Goal: Check status: Check status

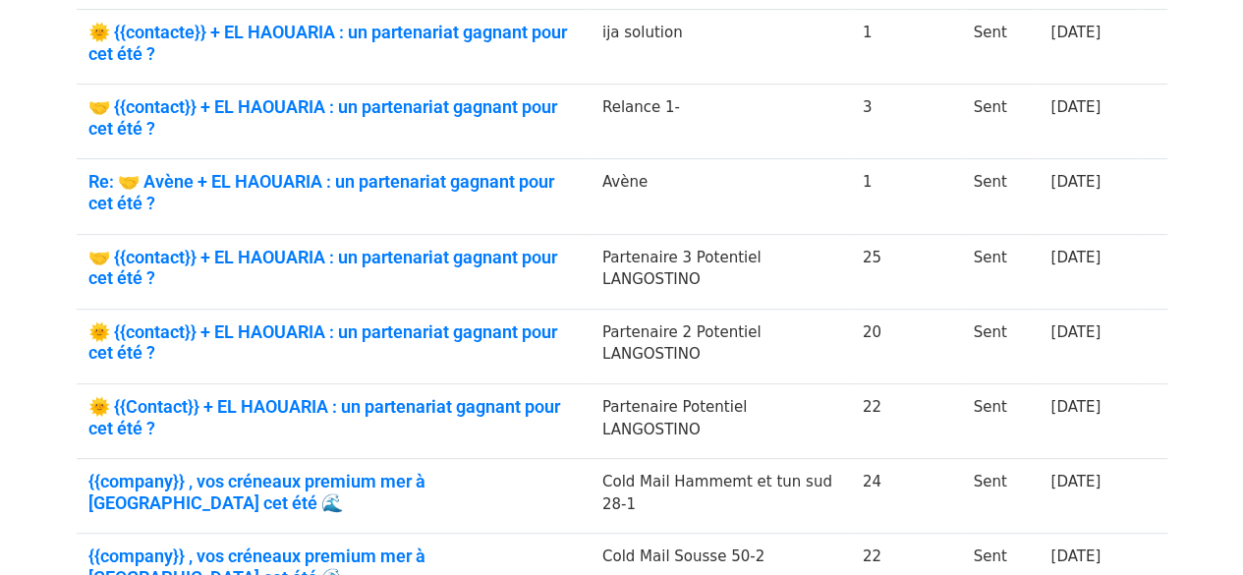
scroll to position [491, 0]
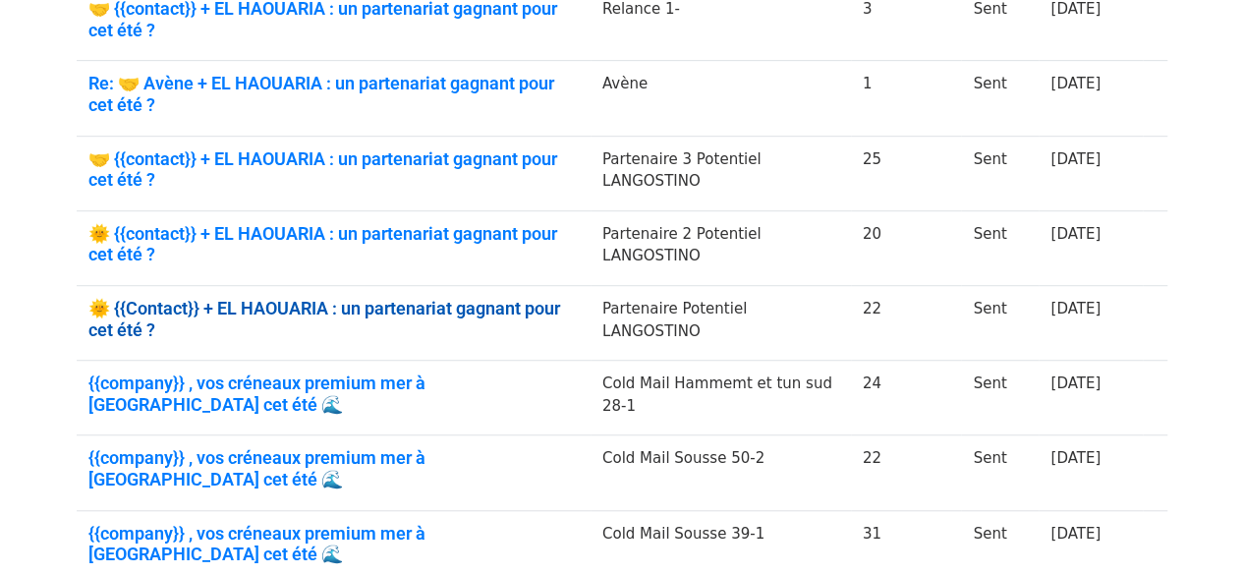
click at [354, 302] on link "🌞 {{Contact}} + EL HAOUARIA : un partenariat gagnant pour cet été ?" at bounding box center [333, 319] width 490 height 42
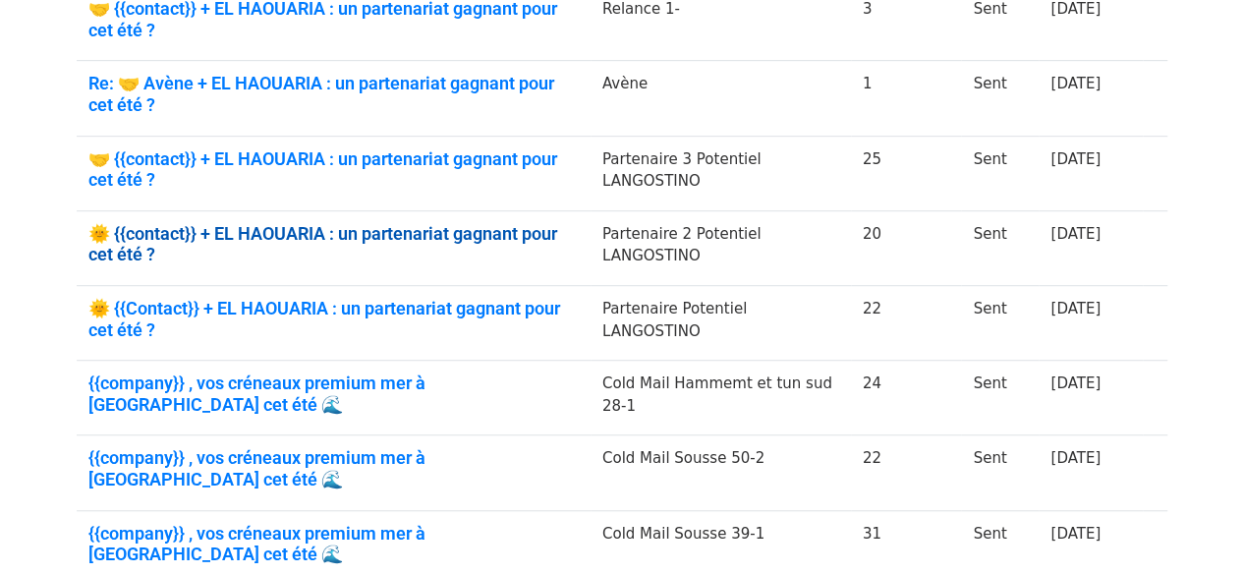
click at [336, 230] on link "🌞 {{contact}} + EL HAOUARIA : un partenariat gagnant pour cet été ?" at bounding box center [333, 244] width 490 height 42
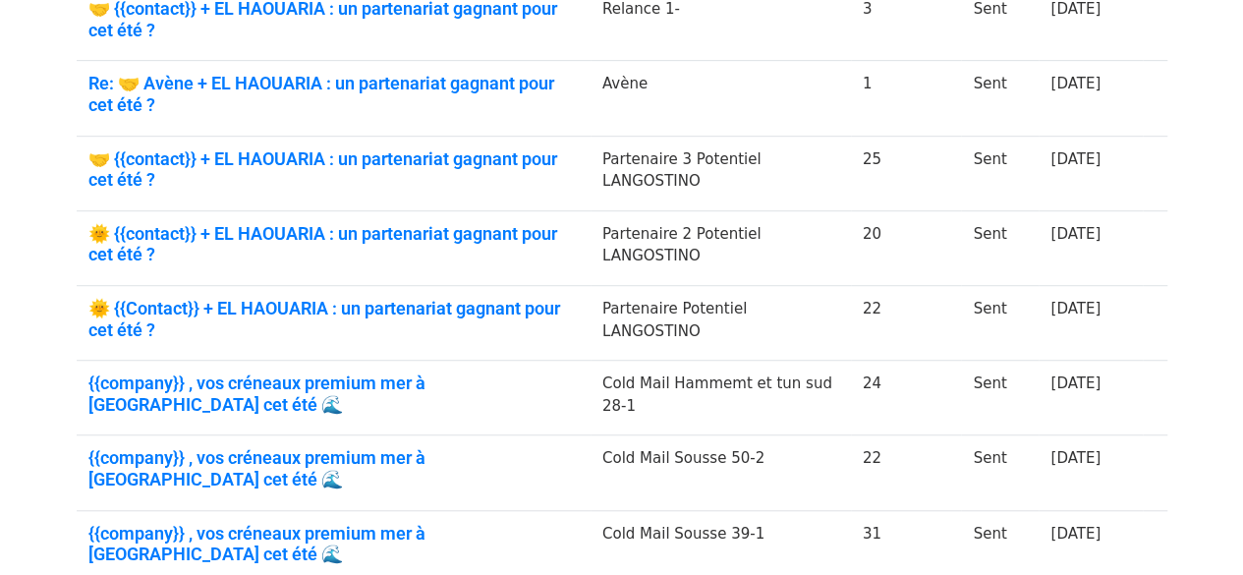
click at [350, 136] on td "🤝 {{contact}} + EL HAOUARIA : un partenariat gagnant pour cet été ?" at bounding box center [334, 173] width 514 height 75
click at [351, 148] on link "🤝 {{contact}} + EL HAOUARIA : un partenariat gagnant pour cet été ?" at bounding box center [333, 169] width 490 height 42
click at [377, 78] on link "Re: 🤝 Avène + EL HAOUARIA : un partenariat gagnant pour cet été ?" at bounding box center [333, 94] width 490 height 42
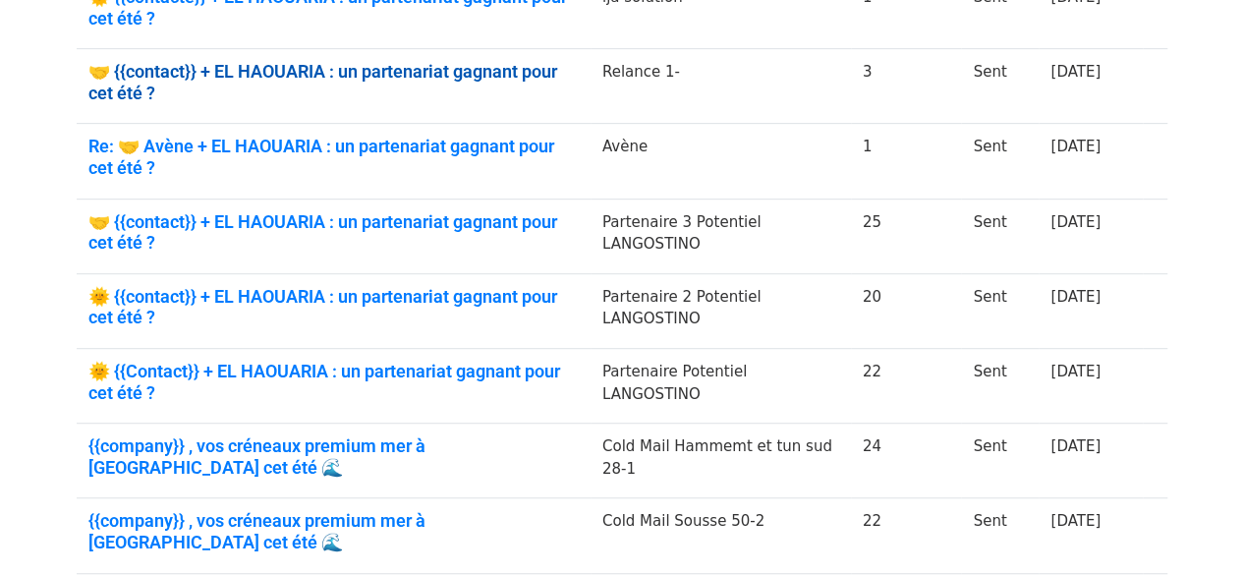
scroll to position [295, 0]
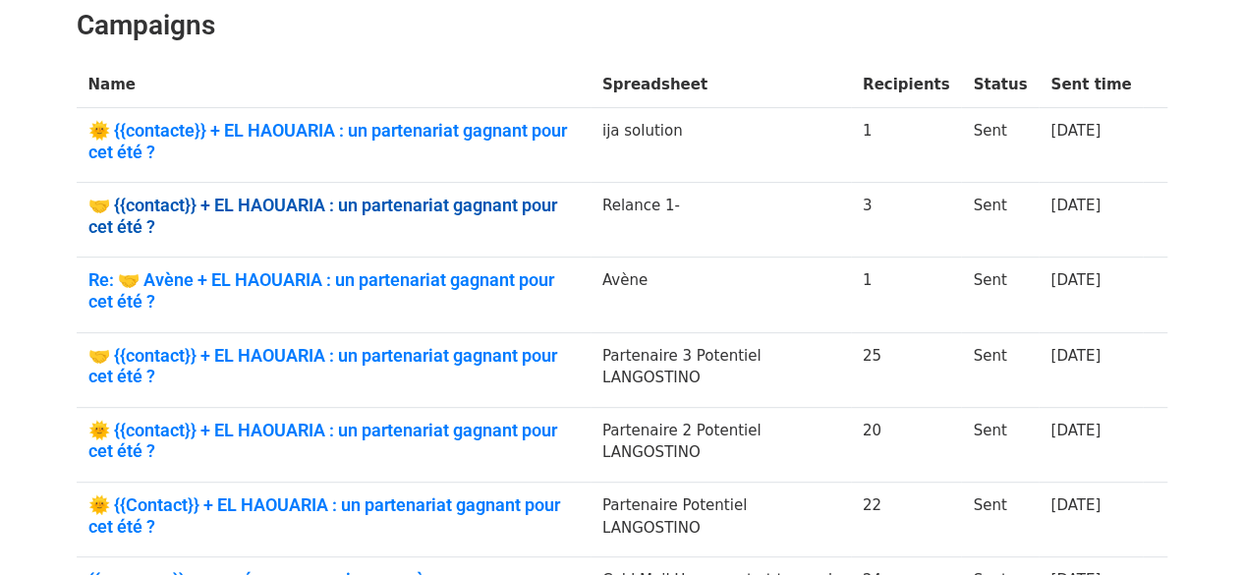
click at [438, 202] on link "🤝 {{contact}} + EL HAOUARIA : un partenariat gagnant pour cet été ?" at bounding box center [333, 216] width 490 height 42
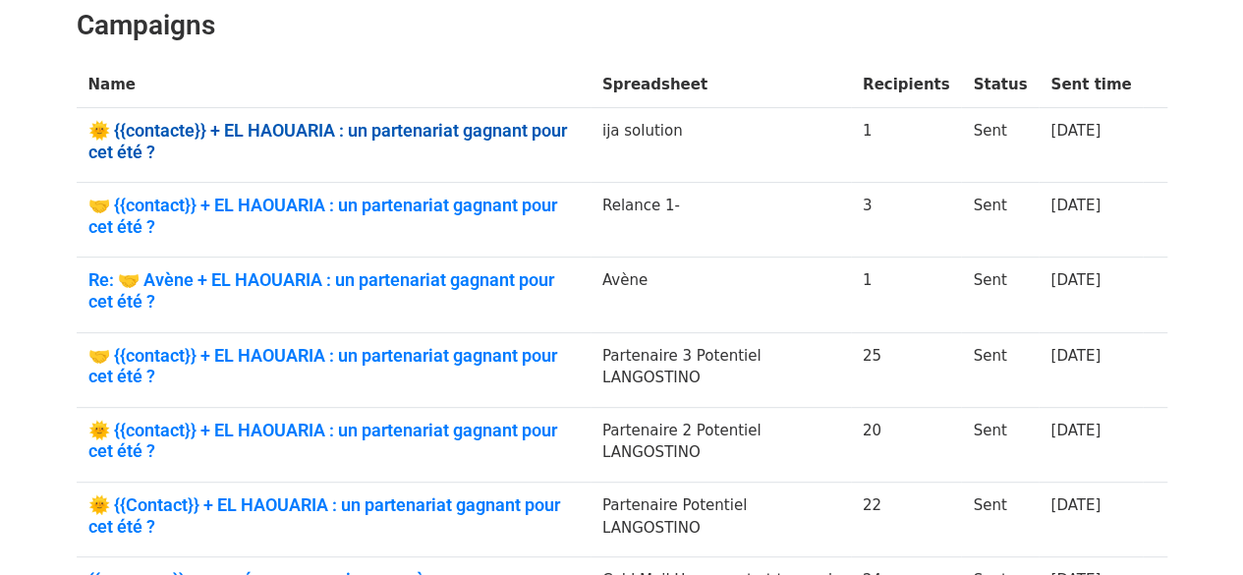
click at [428, 129] on link "🌞 {{contacte}} + EL HAOUARIA : un partenariat gagnant pour cet été ?" at bounding box center [333, 141] width 490 height 42
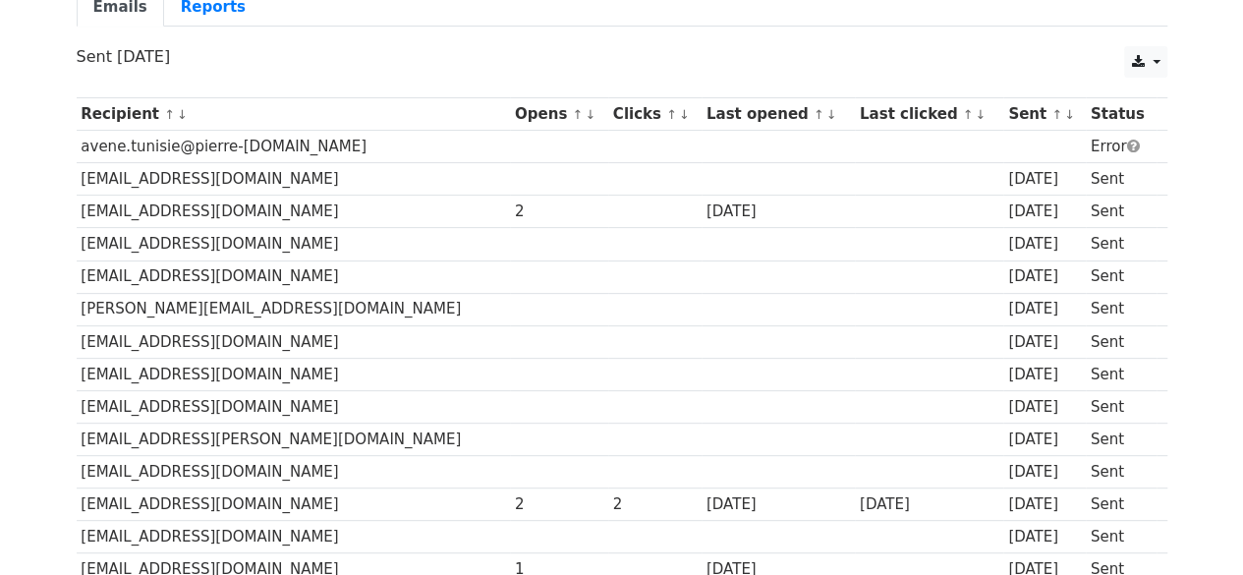
scroll to position [197, 0]
click at [189, 15] on link "Reports" at bounding box center [213, 8] width 98 height 40
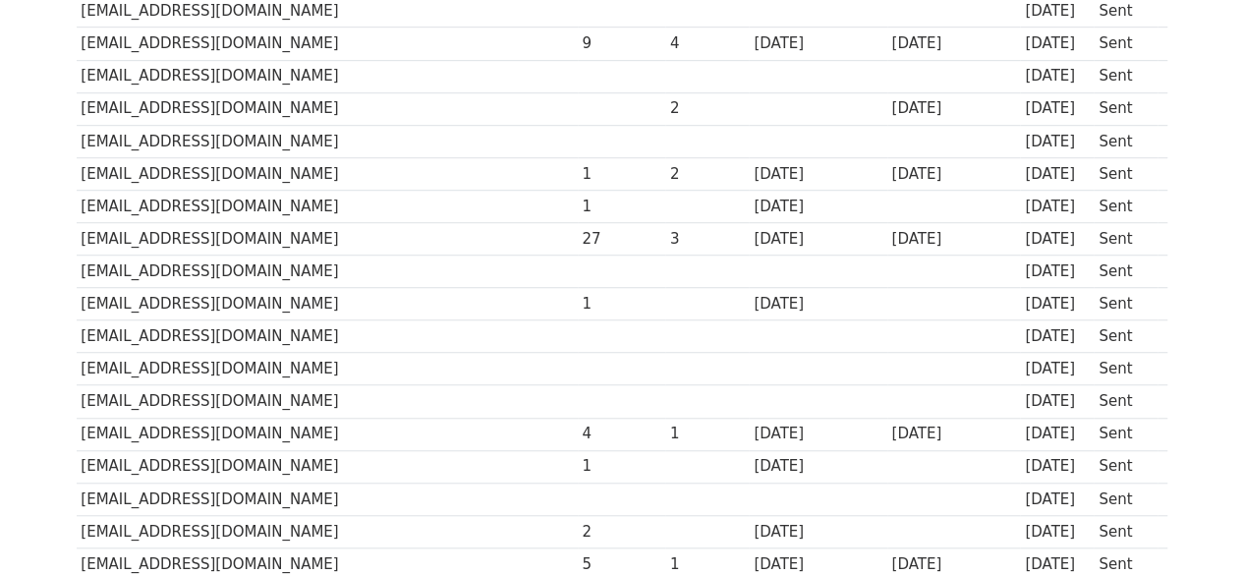
scroll to position [237, 0]
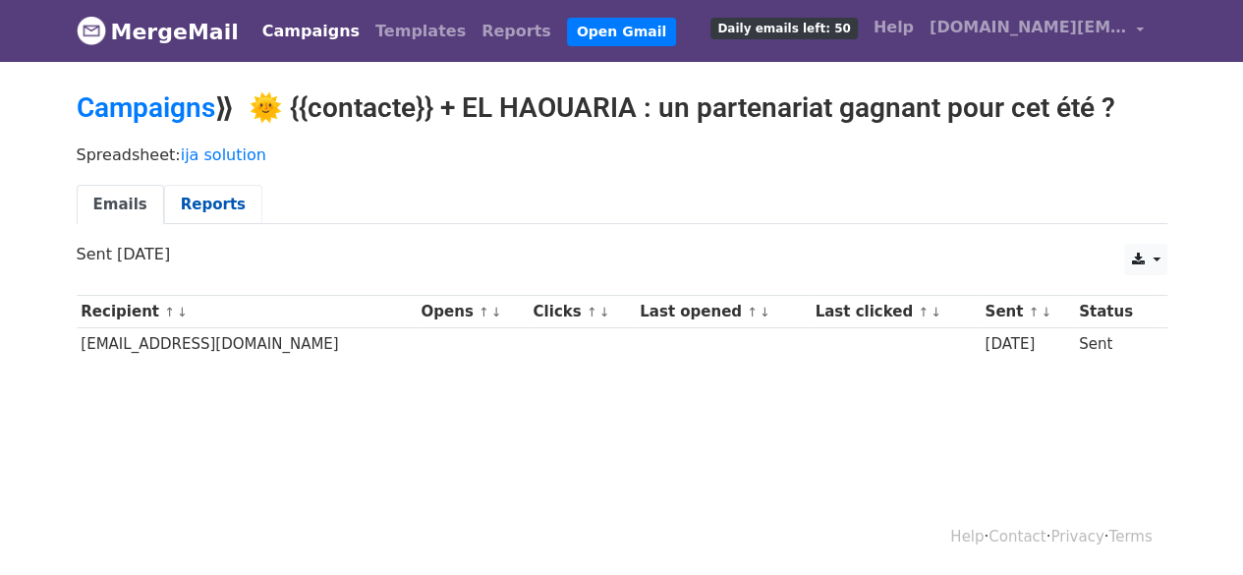
click at [206, 188] on link "Reports" at bounding box center [213, 205] width 98 height 40
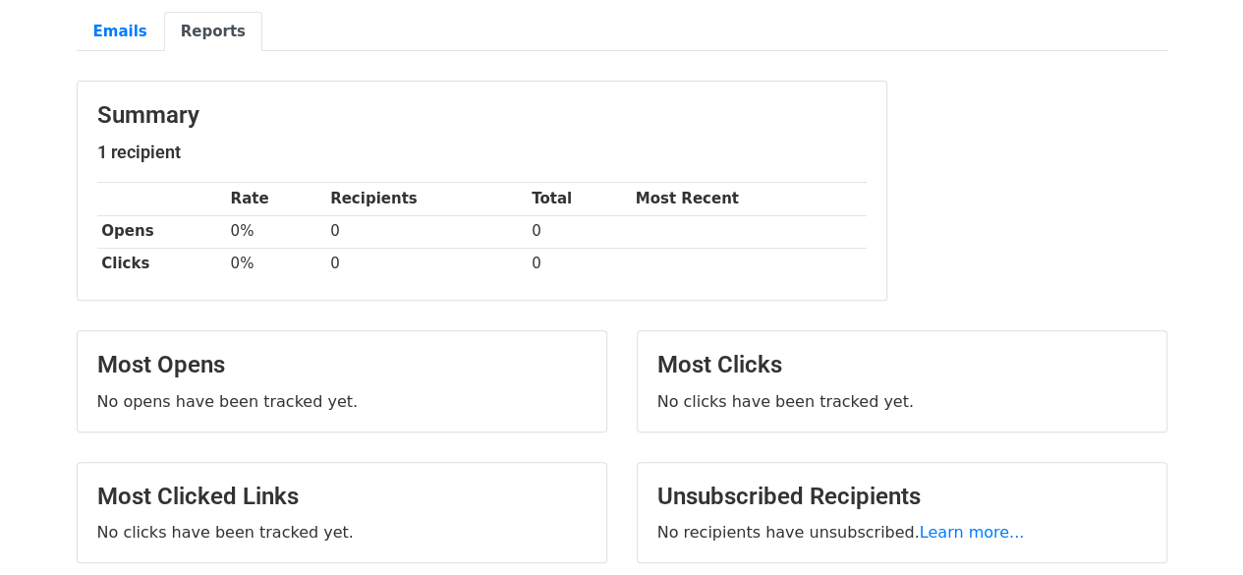
scroll to position [197, 0]
